Goal: Task Accomplishment & Management: Manage account settings

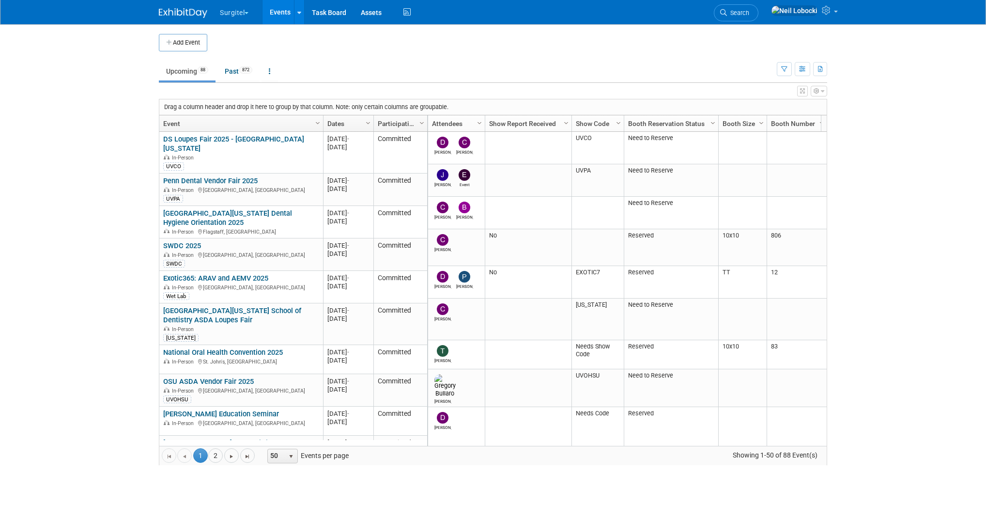
click at [635, 60] on td "Upcoming 88 Past 872 All Events 960 Past and Upcoming Grouped Annually Events g…" at bounding box center [468, 66] width 618 height 31
click at [110, 202] on body "Surgitel Choose Workspace: Surgitel SurgiTel Test Events Add Event Bulk Upload …" at bounding box center [493, 253] width 986 height 506
click at [832, 15] on icon at bounding box center [827, 10] width 11 height 9
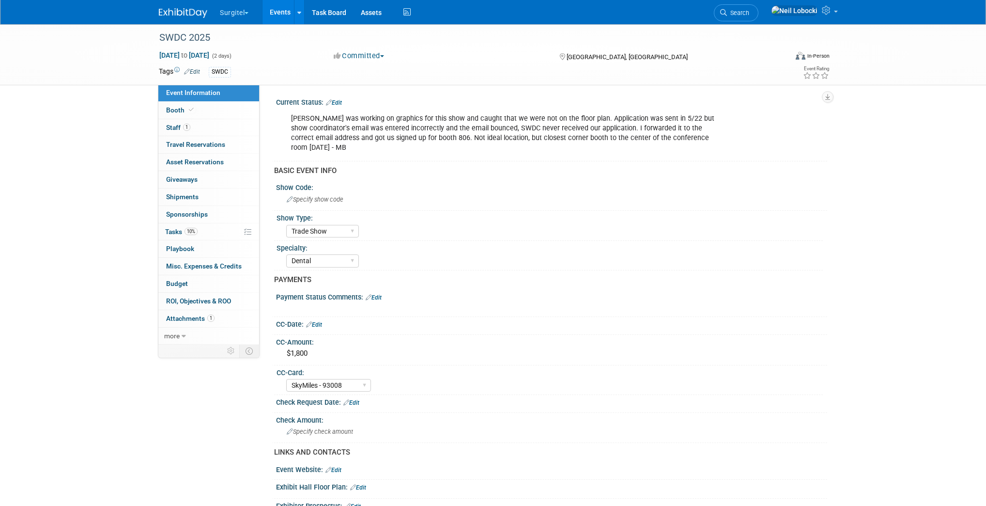
select select "Trade Show"
select select "Dental"
select select "SkyMiles - 93008"
select select "No"
click at [182, 335] on icon at bounding box center [184, 336] width 4 height 7
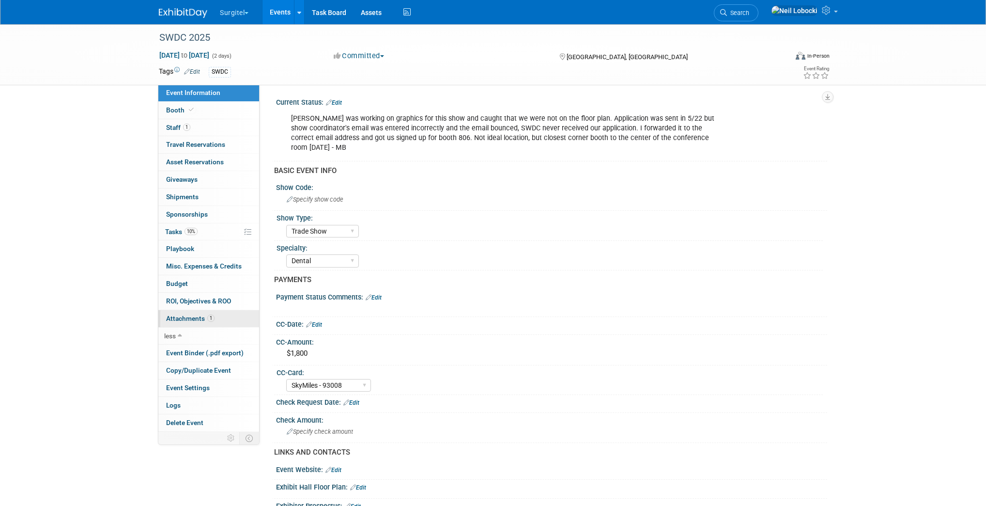
click at [186, 318] on span "Attachments 1" at bounding box center [190, 318] width 48 height 8
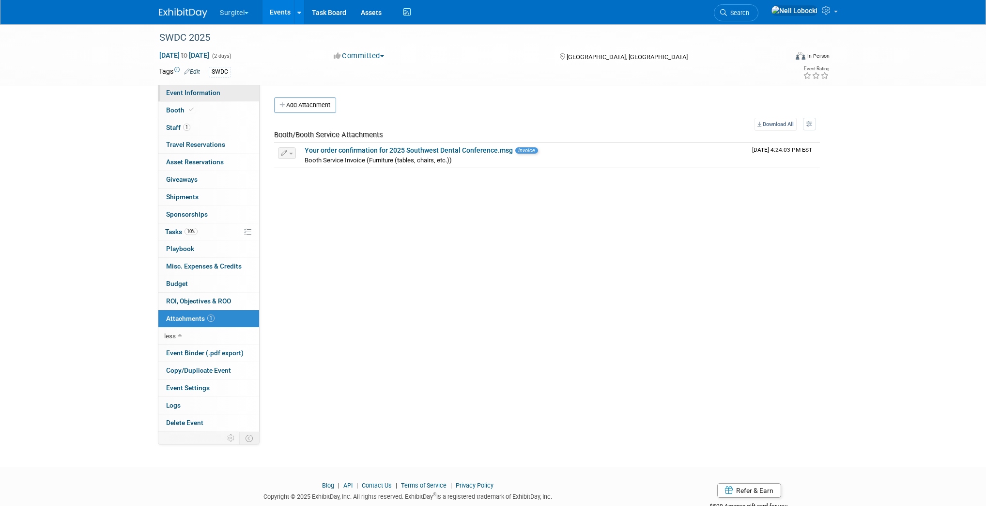
click at [187, 96] on span "Event Information" at bounding box center [193, 93] width 54 height 8
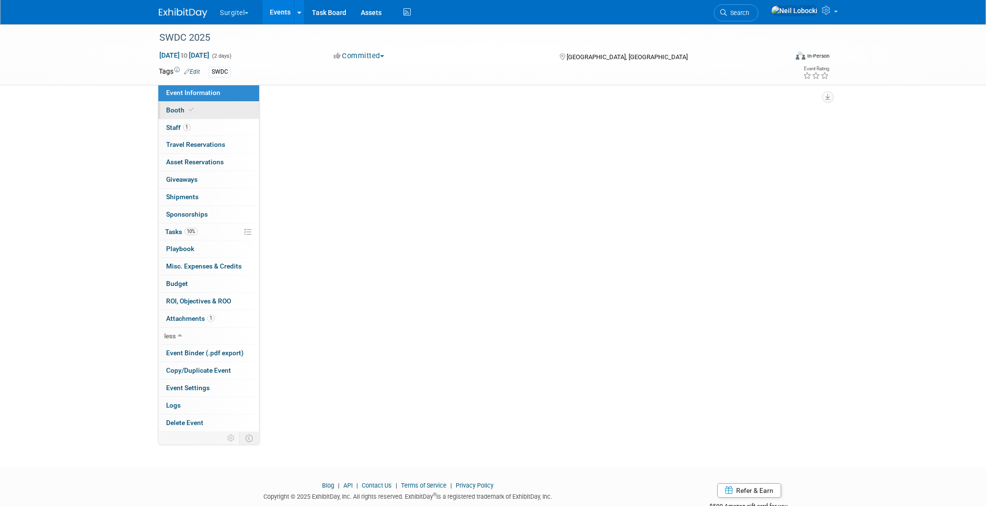
select select "Trade Show"
select select "Dental"
select select "SkyMiles - 93008"
select select "No"
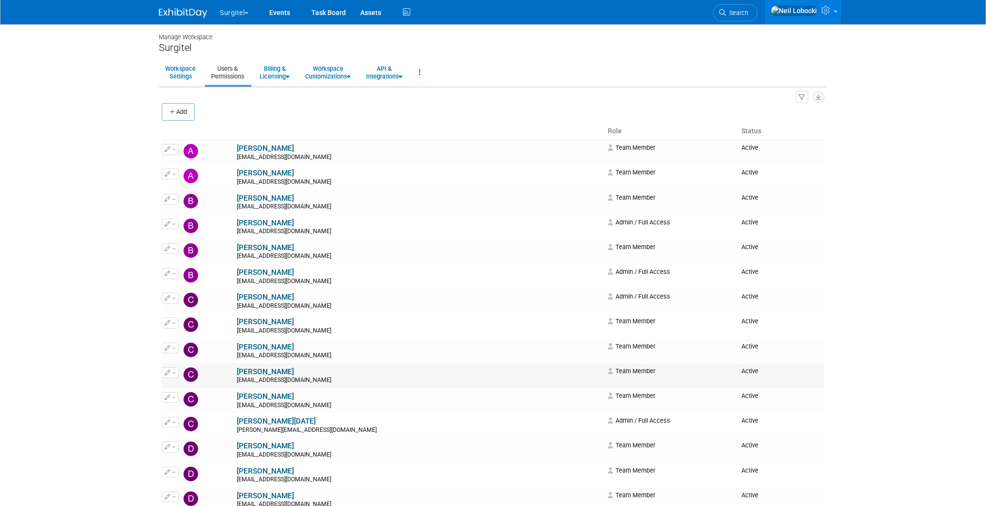
click at [171, 374] on button "button" at bounding box center [170, 372] width 17 height 11
click at [183, 387] on link "Edit" at bounding box center [200, 388] width 77 height 14
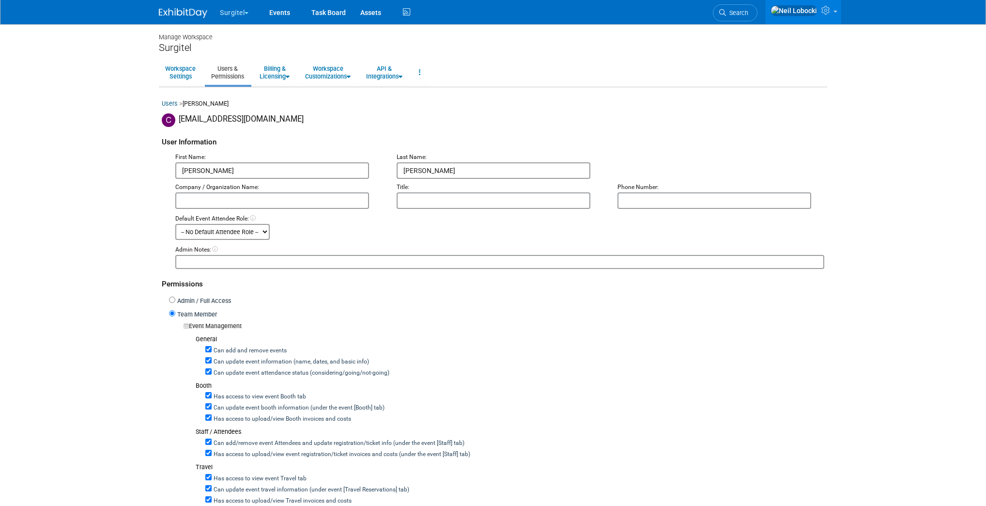
click at [214, 169] on input "[PERSON_NAME]" at bounding box center [272, 170] width 194 height 16
type input "[PERSON_NAME]"
click at [107, 165] on body "Surgitel Choose Workspace: Surgitel" at bounding box center [493, 253] width 986 height 506
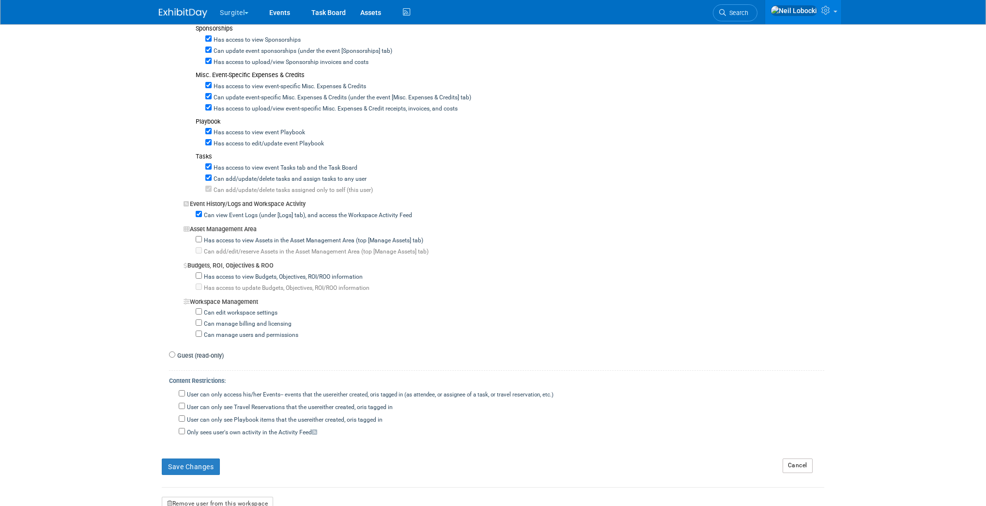
scroll to position [707, 0]
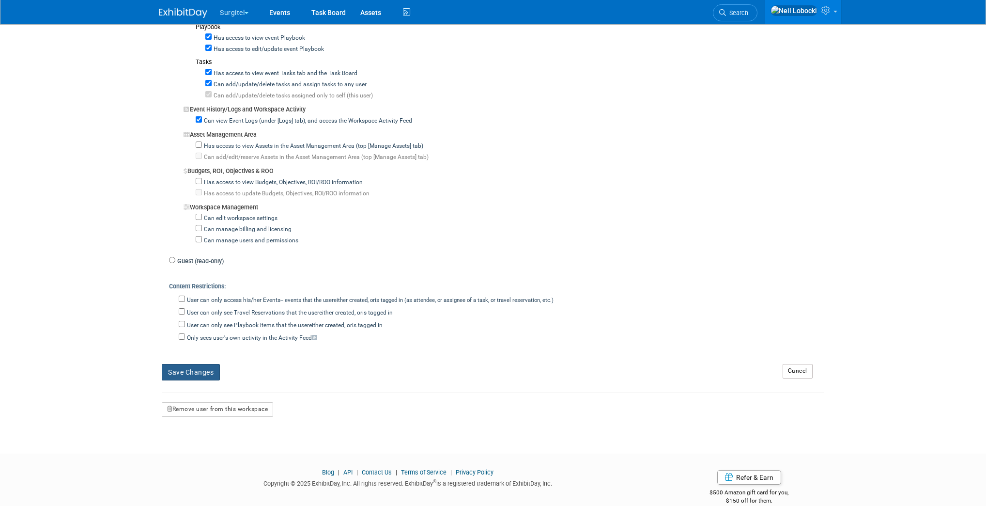
click at [215, 364] on button "Save Changes" at bounding box center [191, 372] width 58 height 16
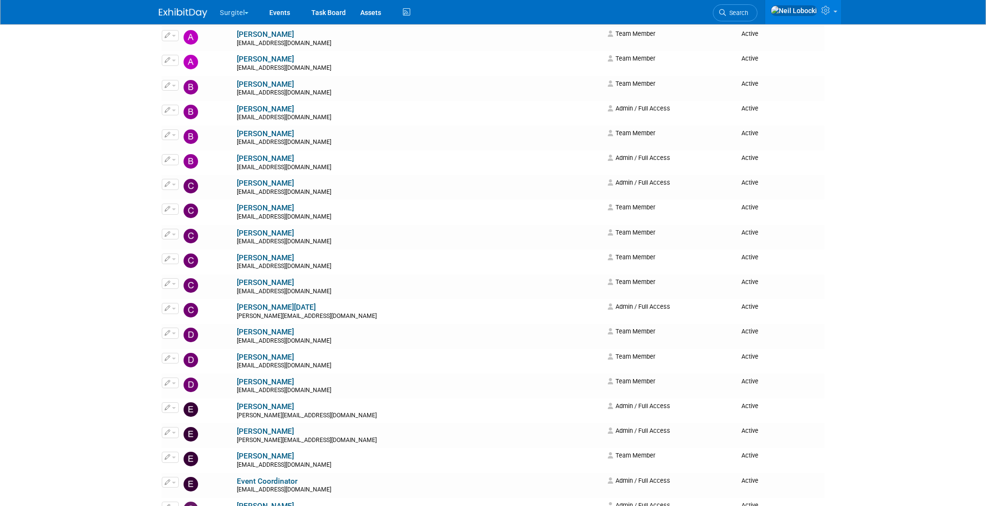
scroll to position [116, 0]
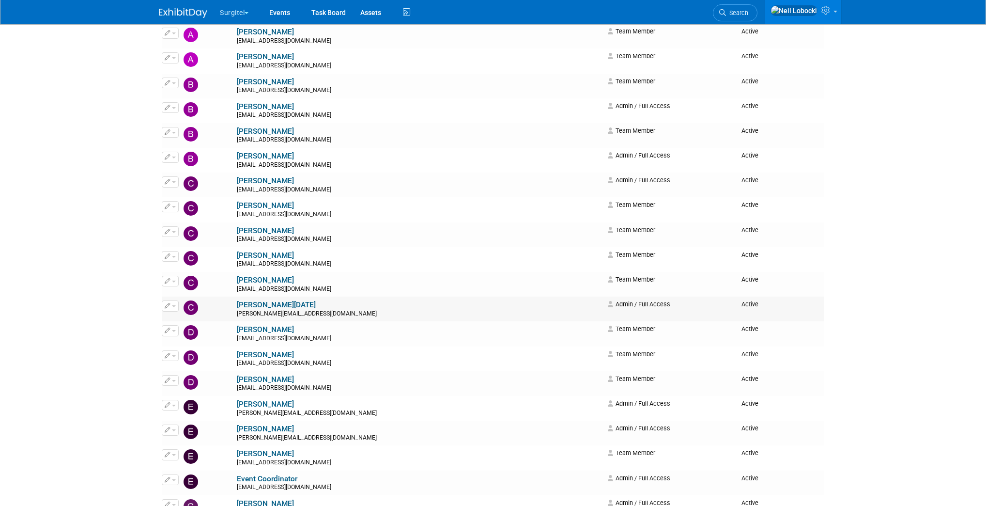
click at [172, 306] on span "button" at bounding box center [174, 306] width 4 height 2
click at [178, 318] on icon at bounding box center [174, 321] width 7 height 7
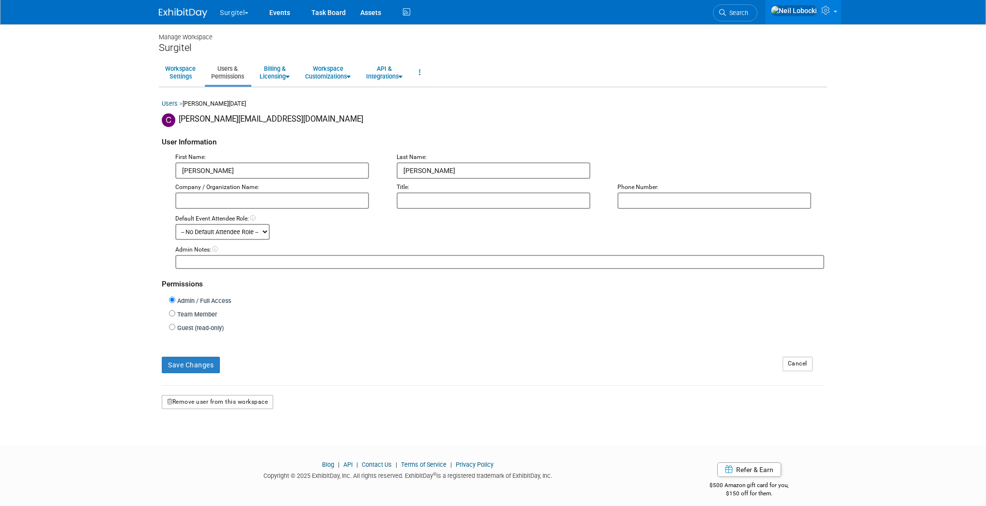
click at [235, 399] on button "Remove user from this workspace" at bounding box center [217, 402] width 111 height 15
click at [203, 443] on icon at bounding box center [200, 440] width 7 height 6
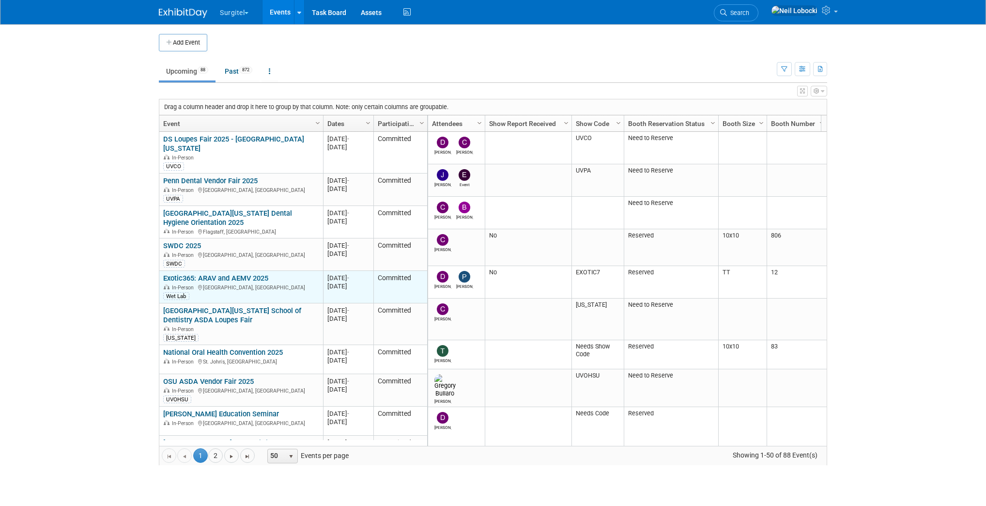
click at [247, 274] on link "Exotic365: ARAV and AEMV 2025" at bounding box center [215, 278] width 105 height 9
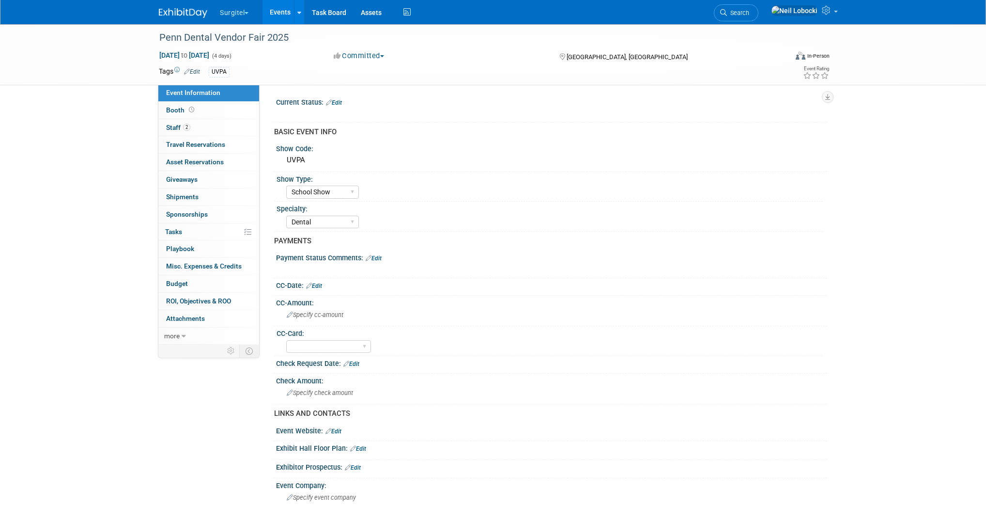
select select "School Show"
select select "Dental"
click at [210, 131] on link "2 Staff 2" at bounding box center [208, 127] width 101 height 17
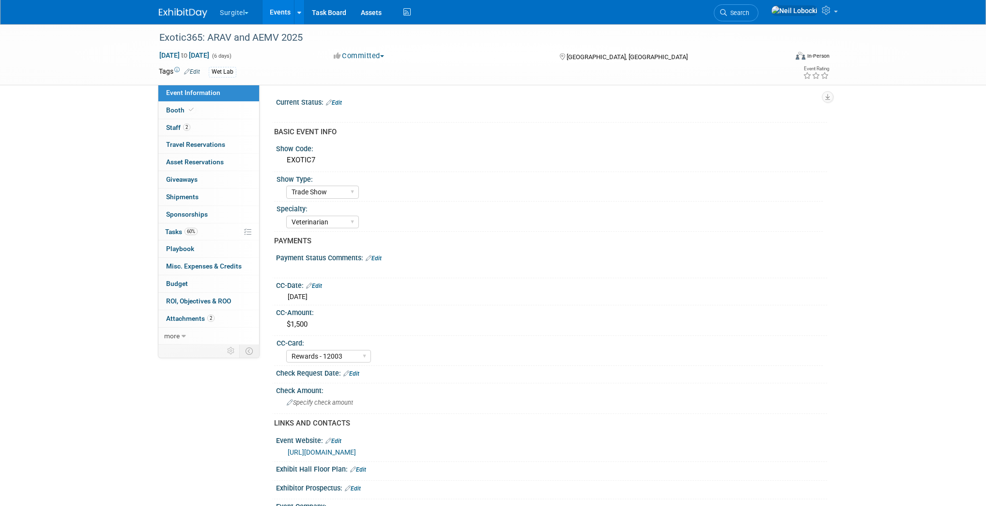
select select "Trade Show"
select select "Veterinarian"
select select "Rewards - 12003"
select select "No"
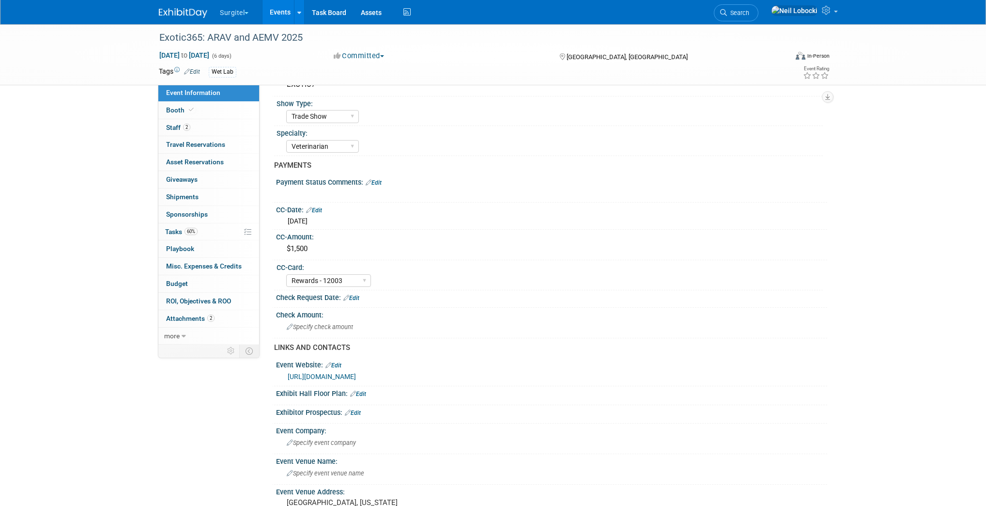
scroll to position [78, 0]
click at [351, 372] on link "[URL][DOMAIN_NAME]" at bounding box center [322, 375] width 68 height 8
